Goal: Task Accomplishment & Management: Complete application form

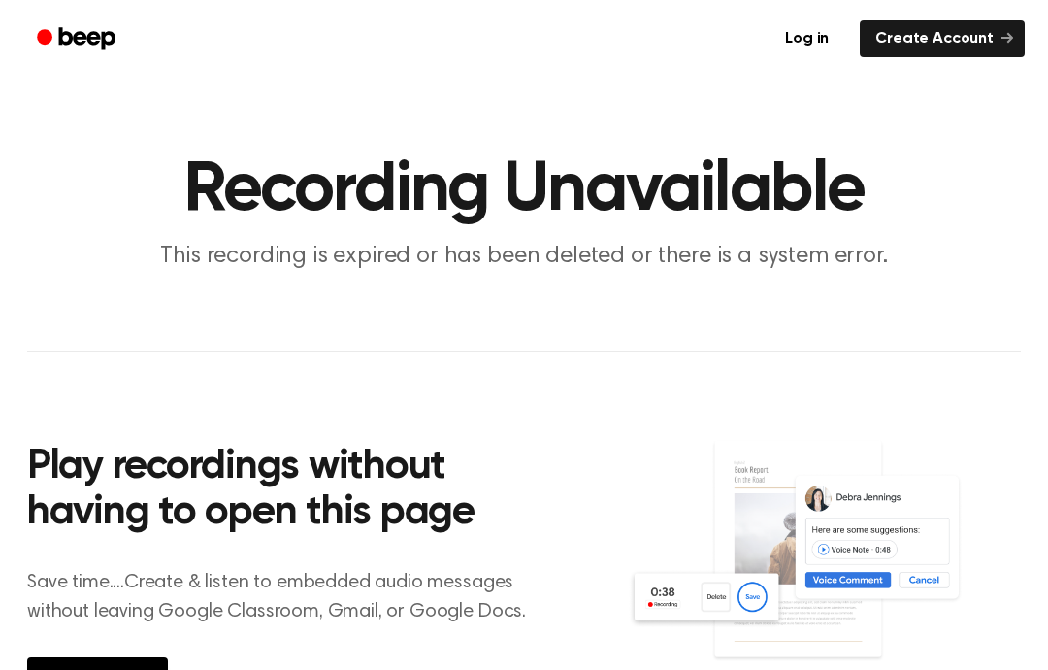
click at [923, 47] on link "Create Account" at bounding box center [942, 38] width 165 height 37
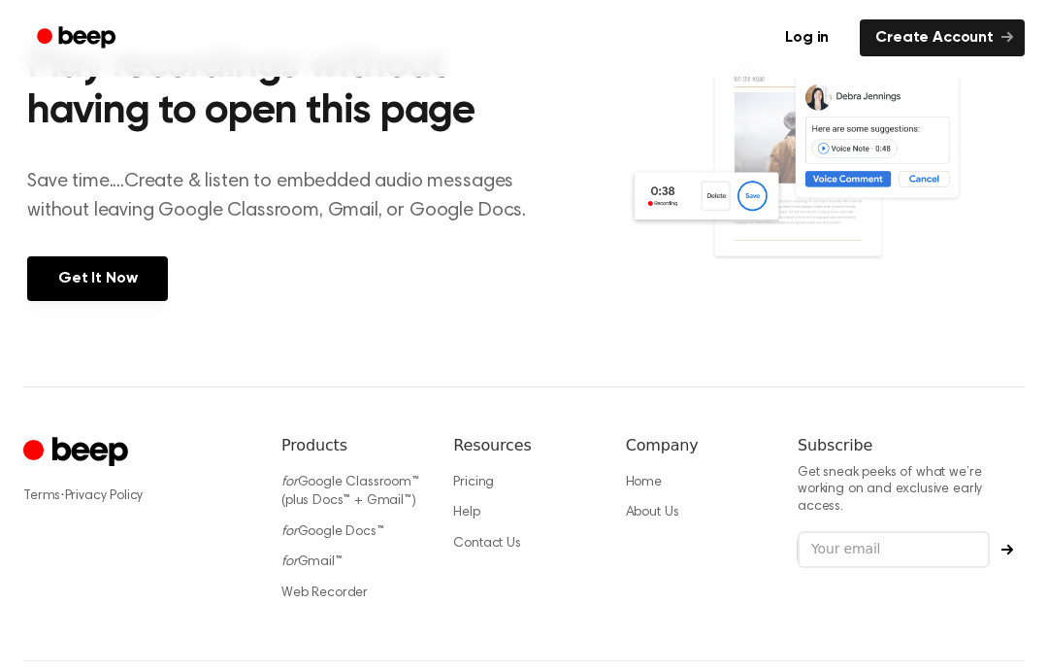
scroll to position [478, 0]
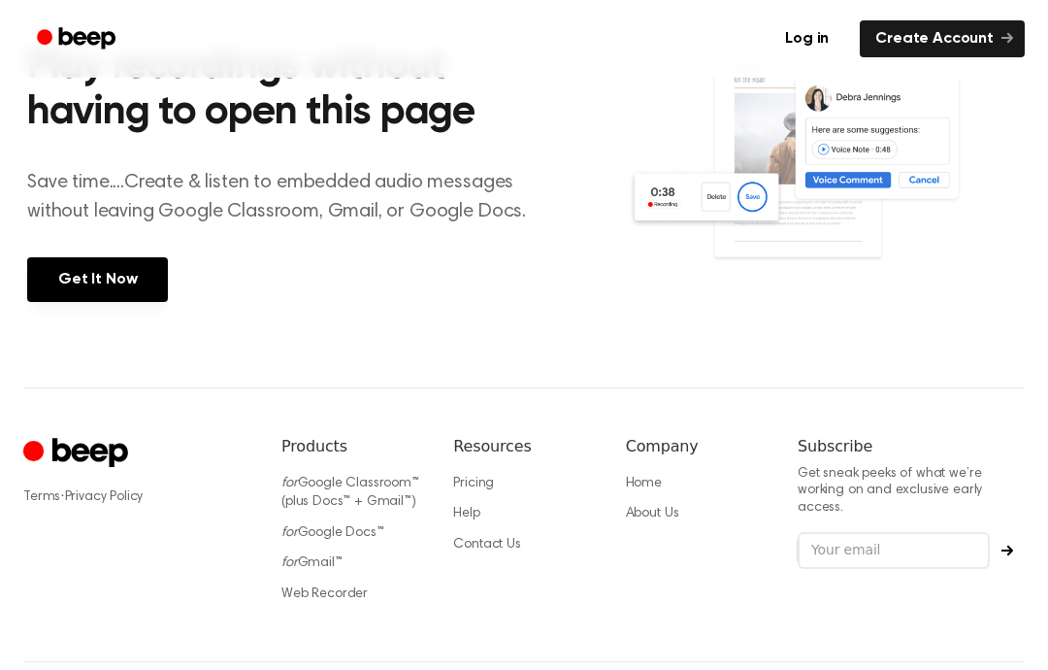
click at [77, 283] on link "Get It Now" at bounding box center [97, 279] width 141 height 45
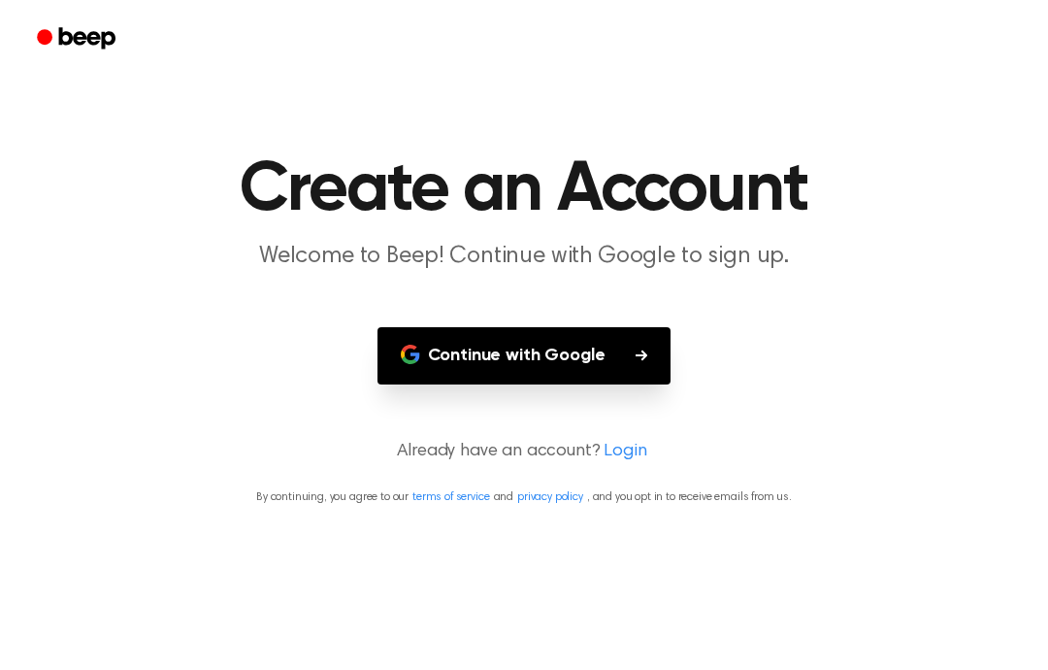
scroll to position [78, 0]
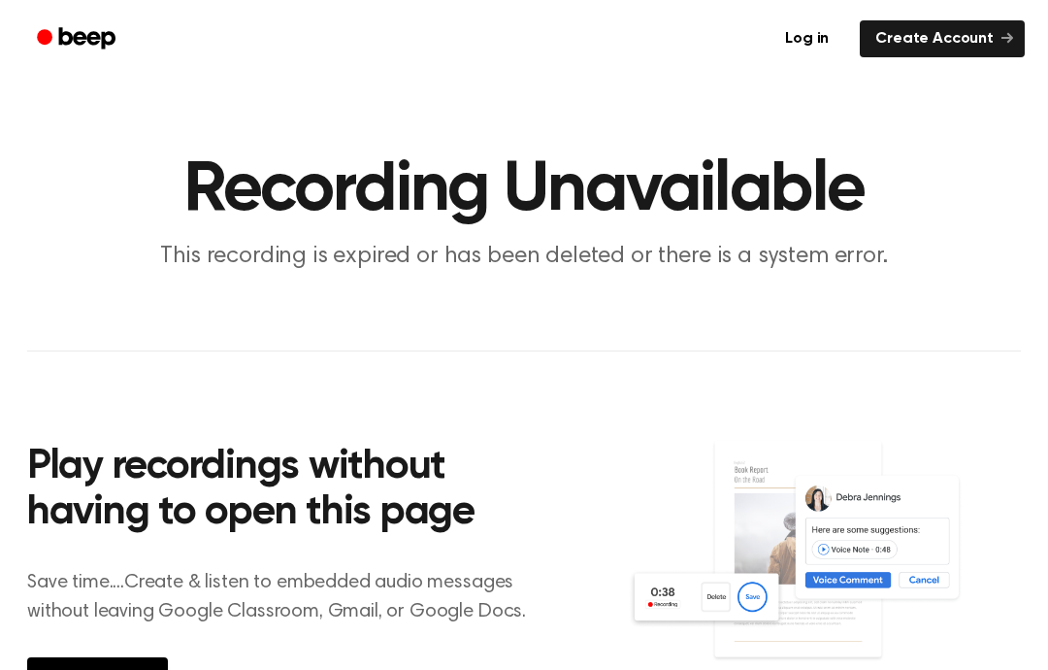
click at [186, 553] on div "Play recordings without having to open this page Save time....Create & listen t…" at bounding box center [327, 569] width 601 height 343
click at [861, 559] on img at bounding box center [824, 569] width 393 height 261
click at [1034, 616] on main "Recording Unavailable This recording is expired or has been deleted or there is…" at bounding box center [524, 393] width 1048 height 787
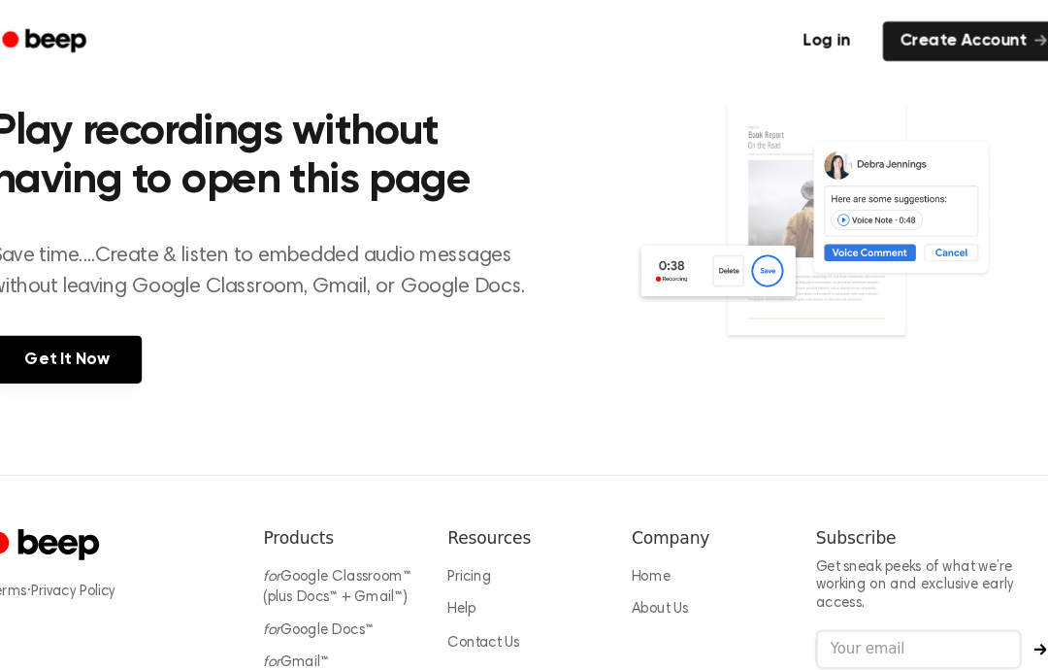
scroll to position [345, 0]
